Goal: Transaction & Acquisition: Obtain resource

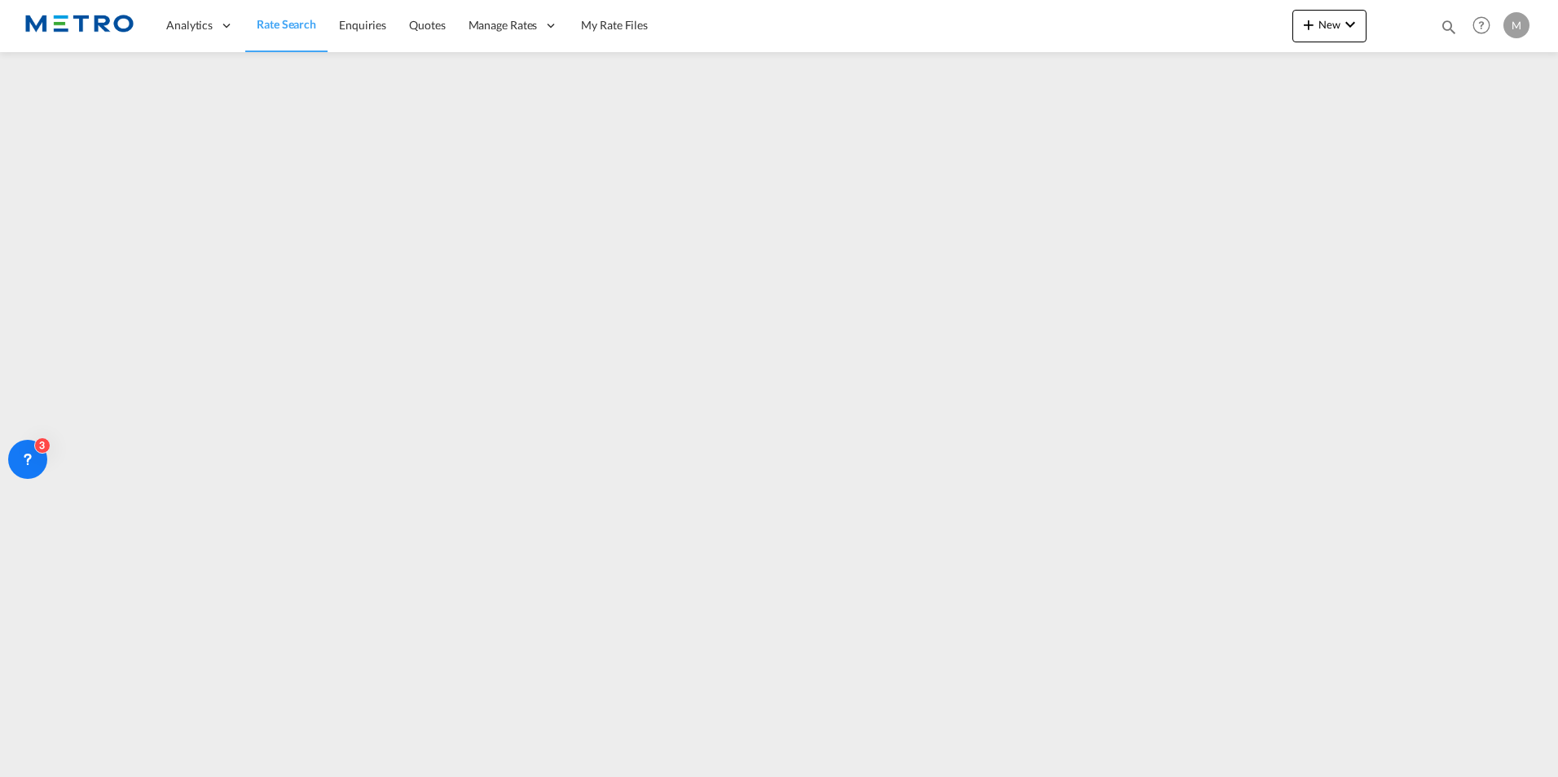
click at [295, 19] on span "Rate Search" at bounding box center [286, 24] width 59 height 14
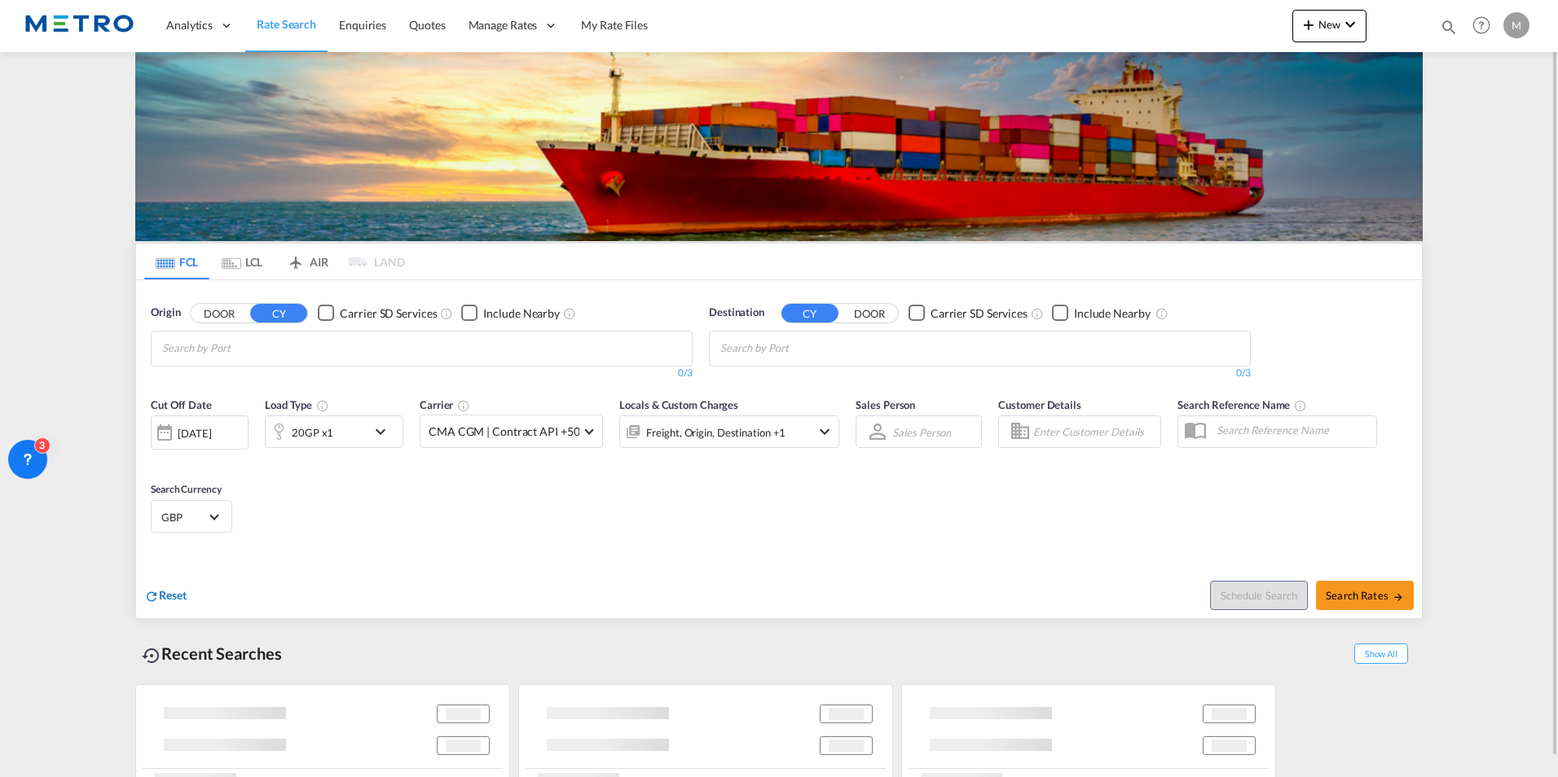
click at [170, 600] on span "Reset" at bounding box center [173, 595] width 28 height 14
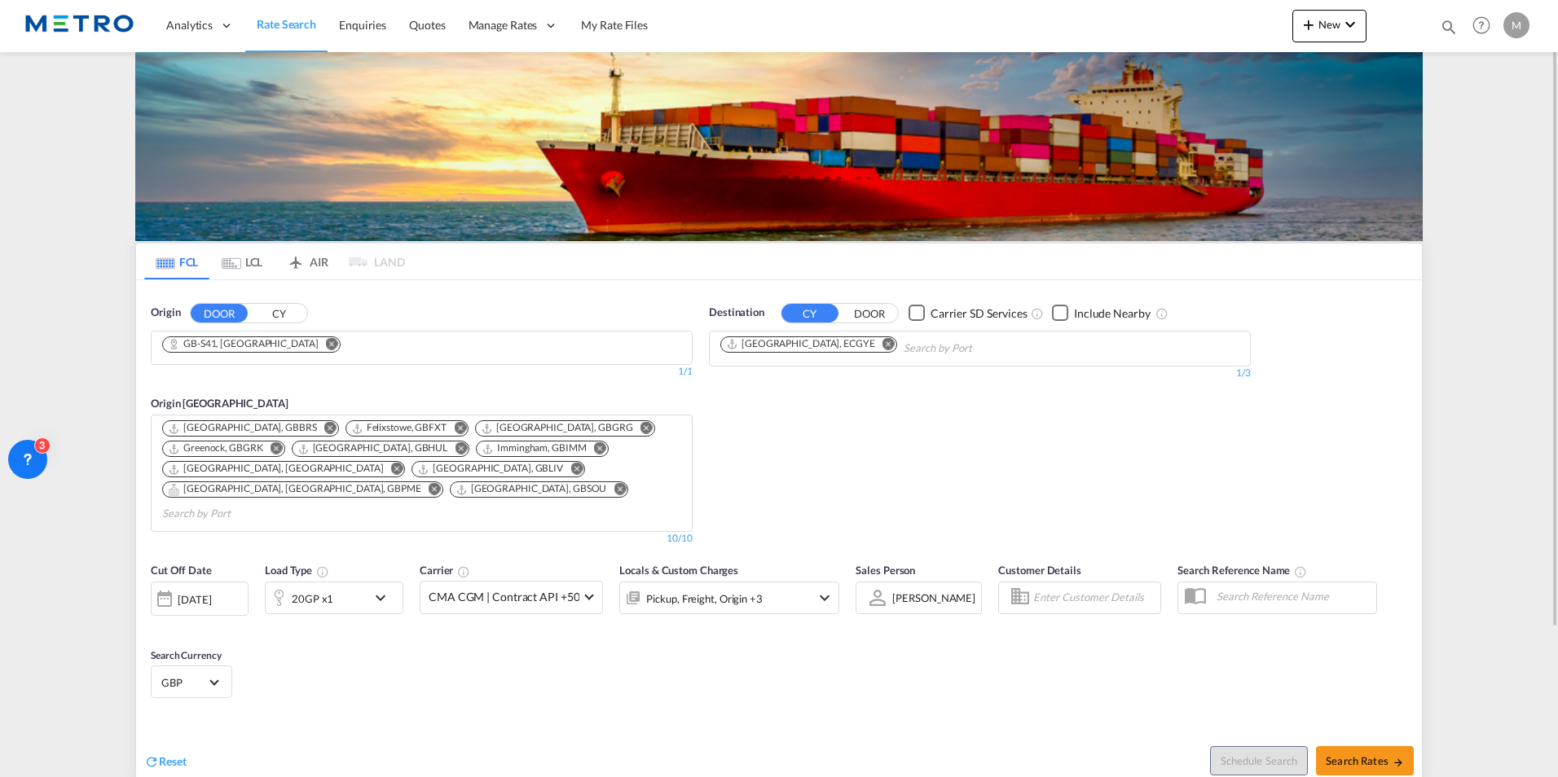
click at [315, 352] on button "Remove" at bounding box center [327, 345] width 24 height 16
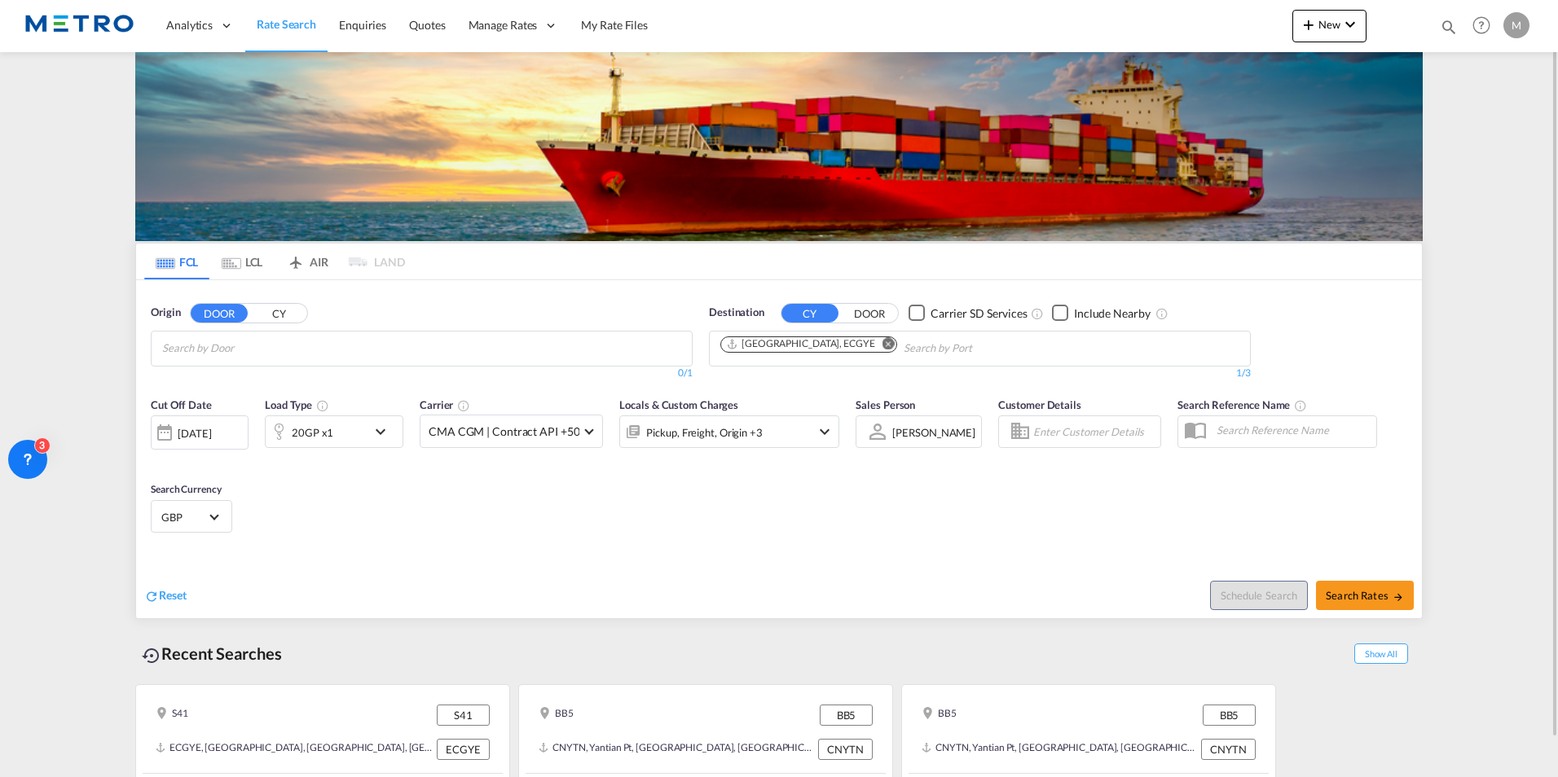
click at [284, 352] on input "Chips input." at bounding box center [239, 349] width 155 height 26
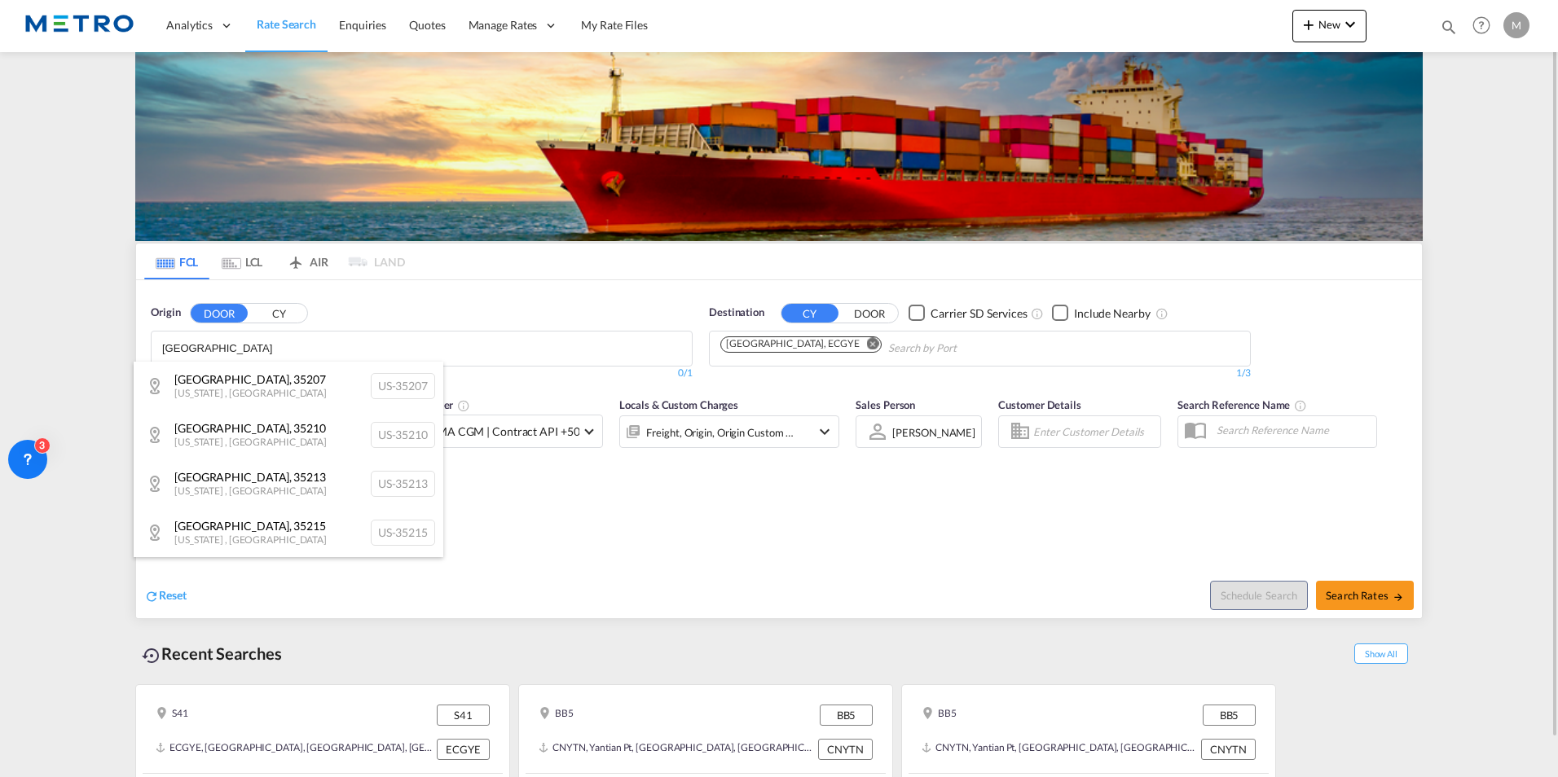
type input "[GEOGRAPHIC_DATA]"
click at [291, 345] on body "Analytics Reports Dashboard Rate Search Enquiries Quotes" at bounding box center [779, 388] width 1558 height 777
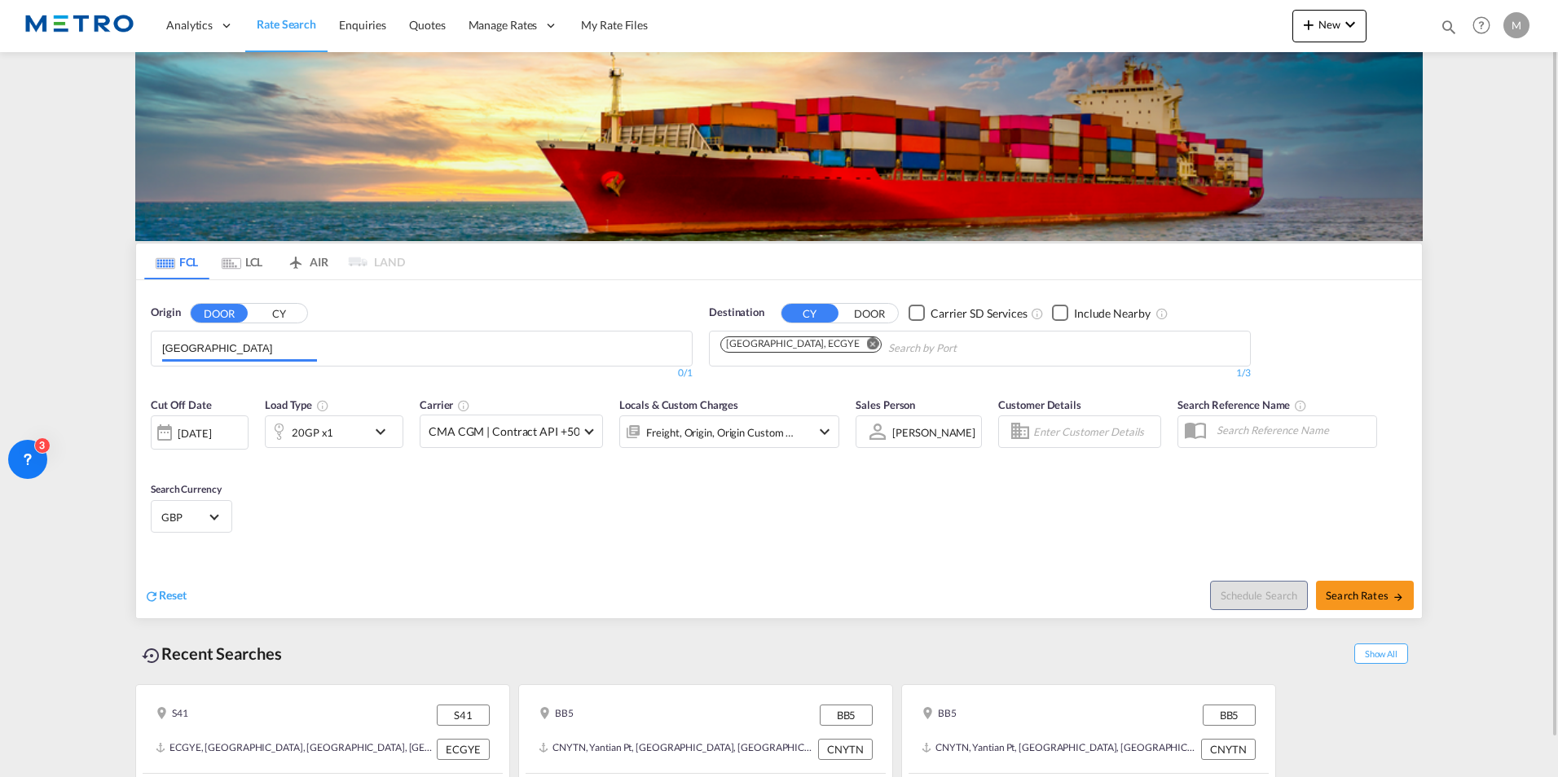
click at [292, 342] on input "[GEOGRAPHIC_DATA]" at bounding box center [239, 349] width 155 height 26
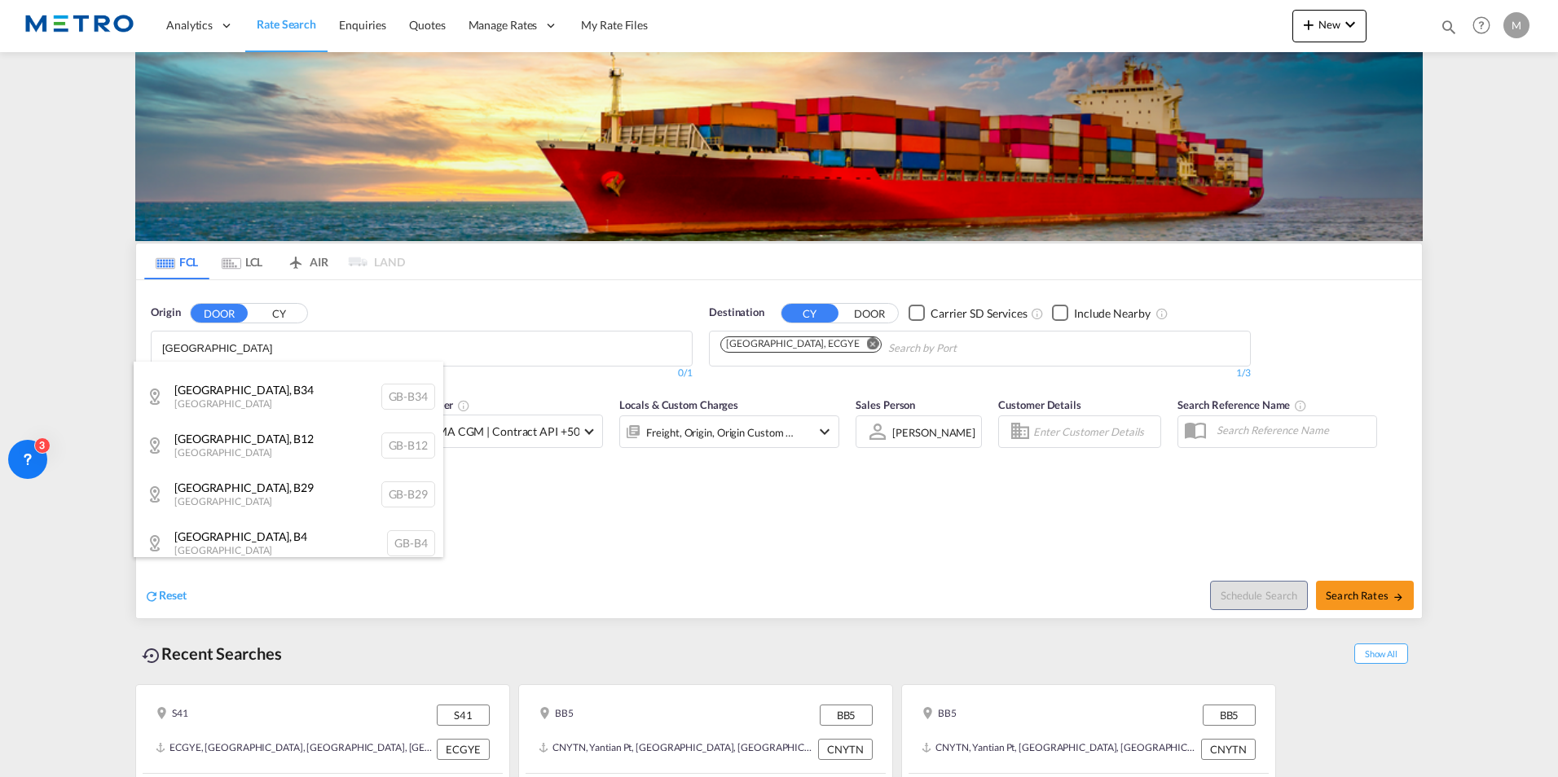
scroll to position [652, 0]
click at [314, 402] on div "[GEOGRAPHIC_DATA] , B20 [GEOGRAPHIC_DATA] [GEOGRAPHIC_DATA]-B20" at bounding box center [289, 391] width 310 height 49
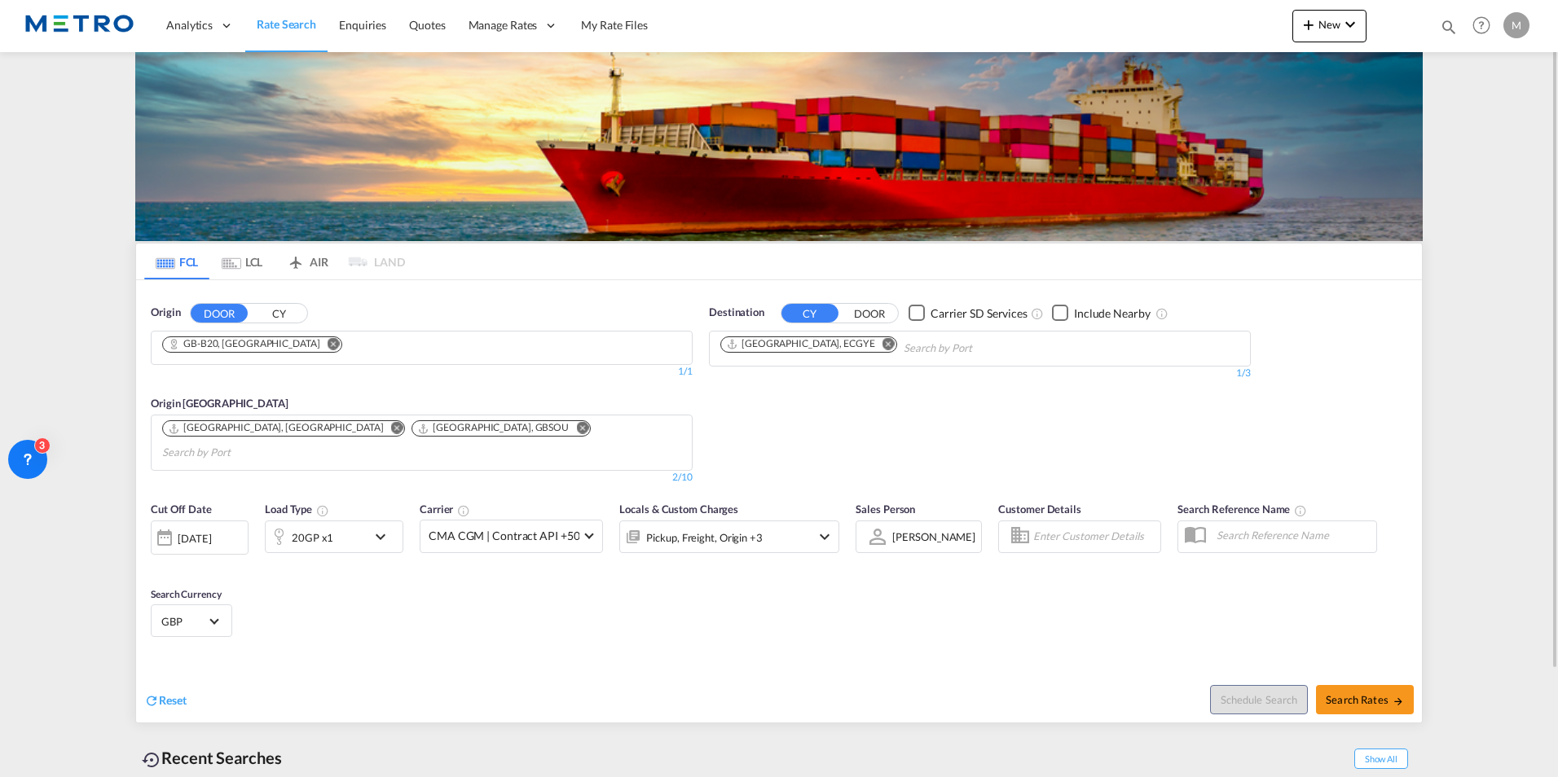
click at [882, 341] on md-icon "Remove" at bounding box center [888, 343] width 12 height 12
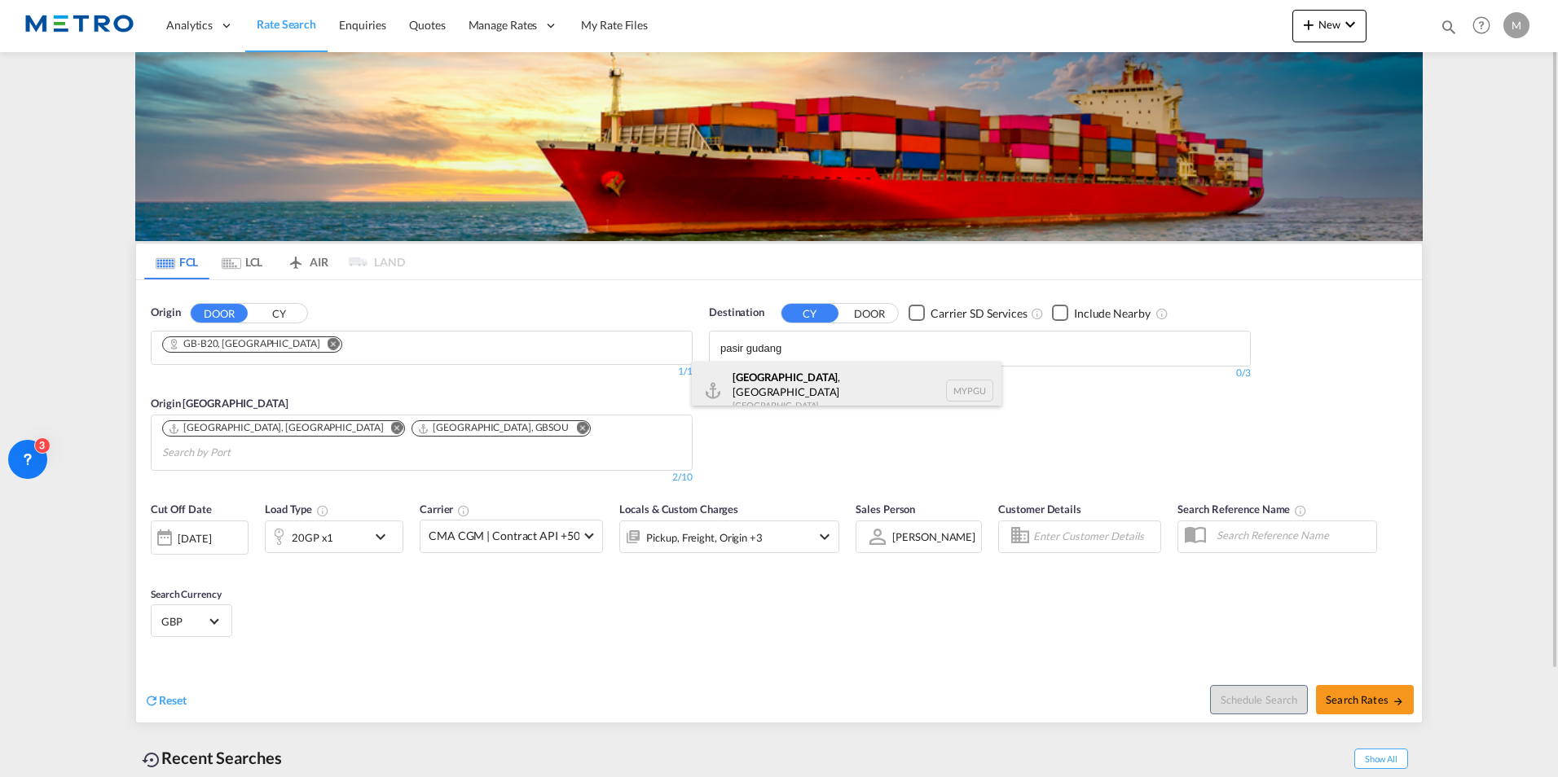
type input "pasir gudang"
click at [856, 394] on div "[GEOGRAPHIC_DATA] , [GEOGRAPHIC_DATA] MYPGU" at bounding box center [847, 391] width 310 height 59
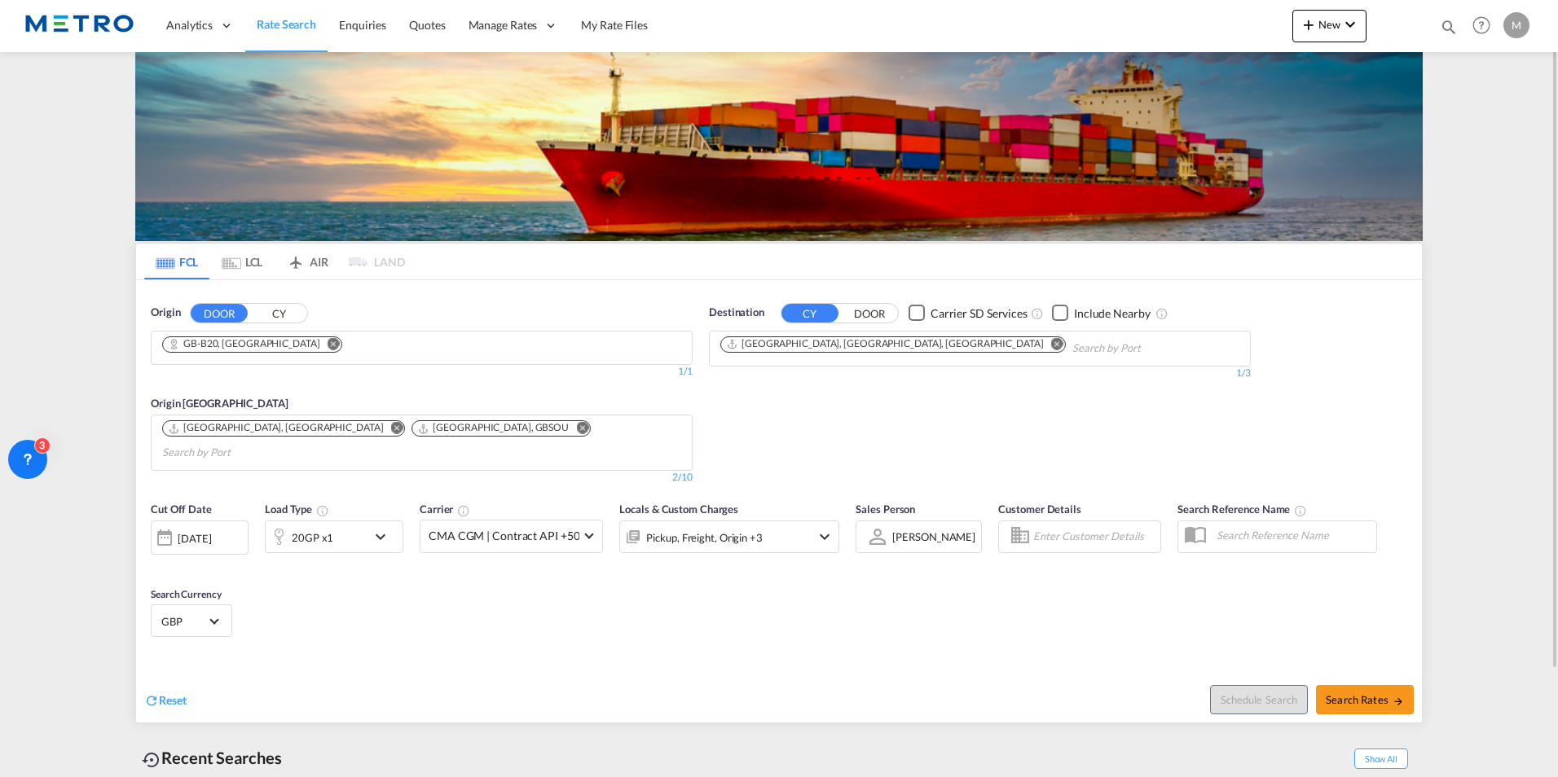
click at [372, 527] on md-icon "icon-chevron-down" at bounding box center [385, 537] width 28 height 20
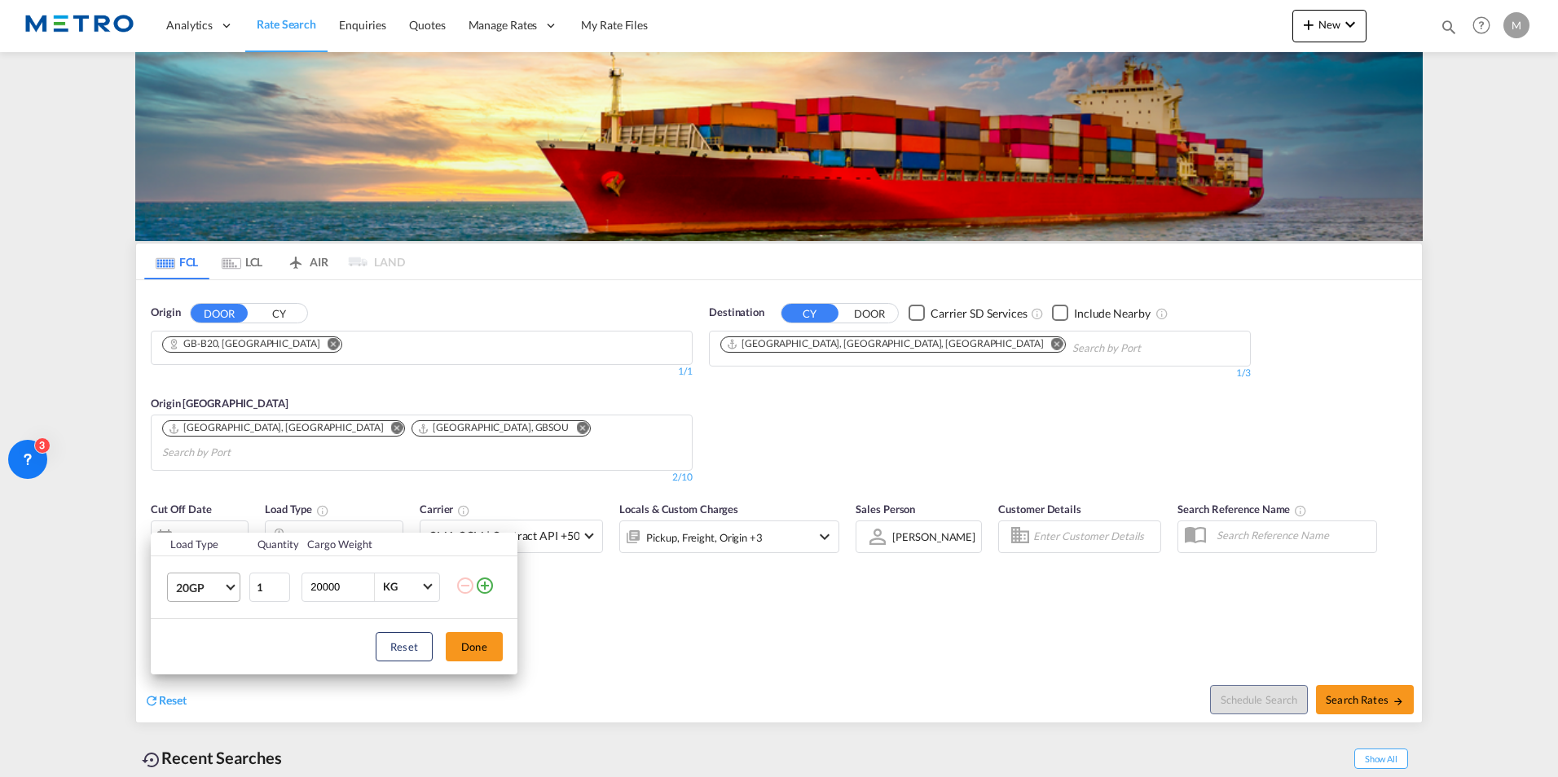
click at [232, 596] on md-select-value "20GP" at bounding box center [206, 588] width 65 height 28
click at [220, 666] on md-option "40HC" at bounding box center [218, 659] width 111 height 39
click at [457, 645] on button "Done" at bounding box center [474, 646] width 57 height 29
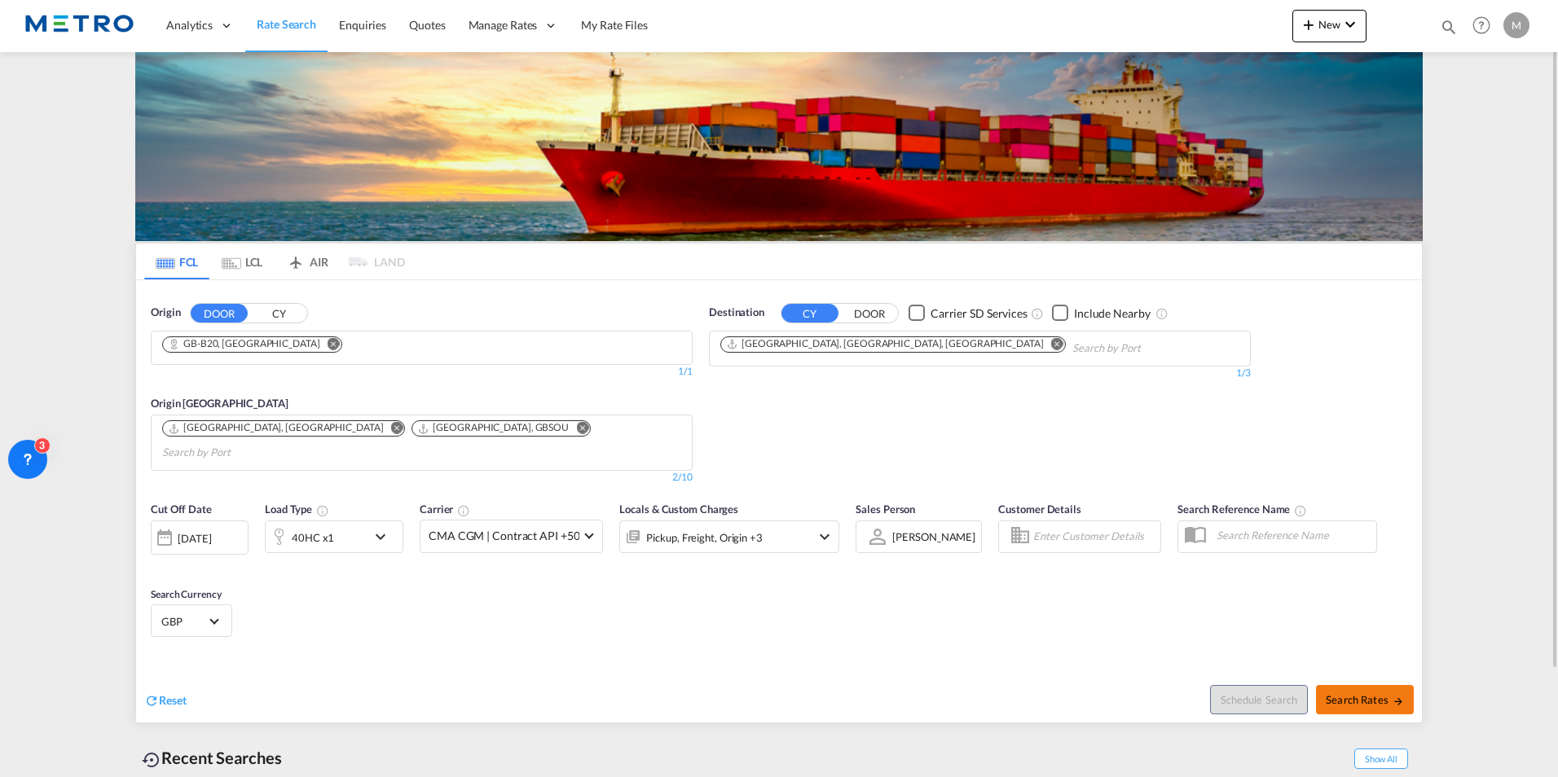
click at [1385, 693] on span "Search Rates" at bounding box center [1365, 699] width 78 height 13
type input "B20 to MYPGU / [DATE]"
